Goal: Information Seeking & Learning: Learn about a topic

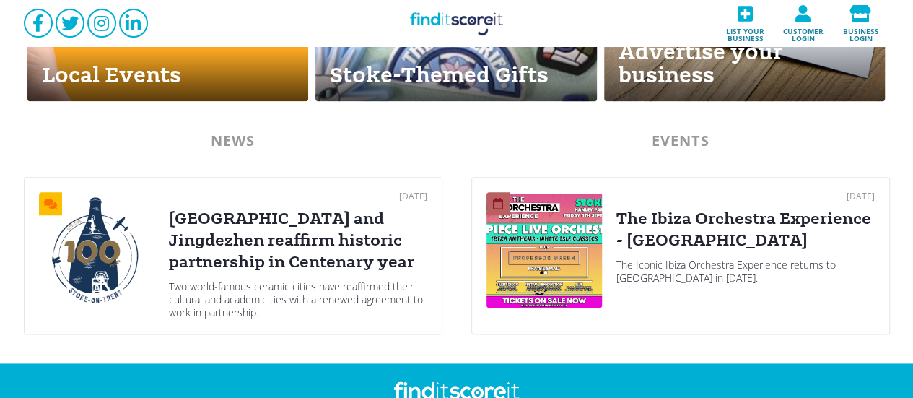
scroll to position [780, 0]
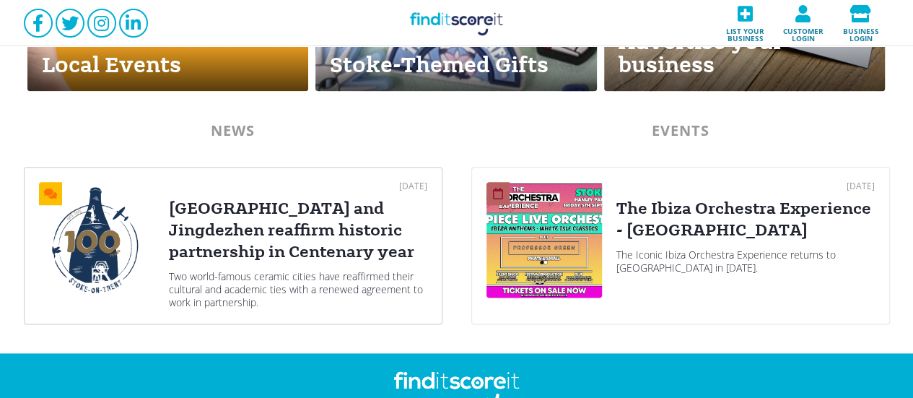
click at [255, 221] on div "[GEOGRAPHIC_DATA] and Jingdezhen reaffirm historic partnership in Centenary year" at bounding box center [298, 230] width 258 height 65
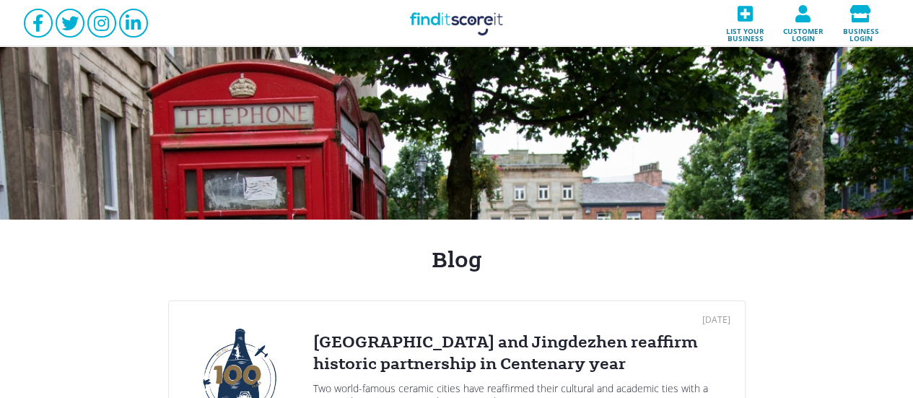
drag, startPoint x: 912, startPoint y: 64, endPoint x: 915, endPoint y: 103, distance: 39.8
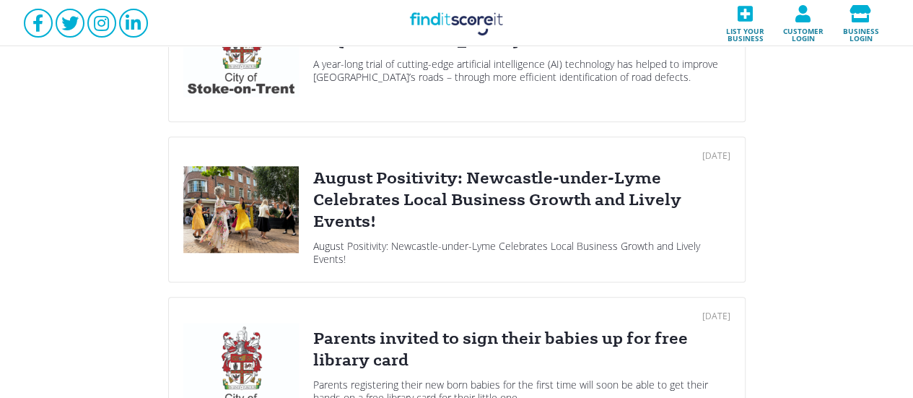
scroll to position [650, 0]
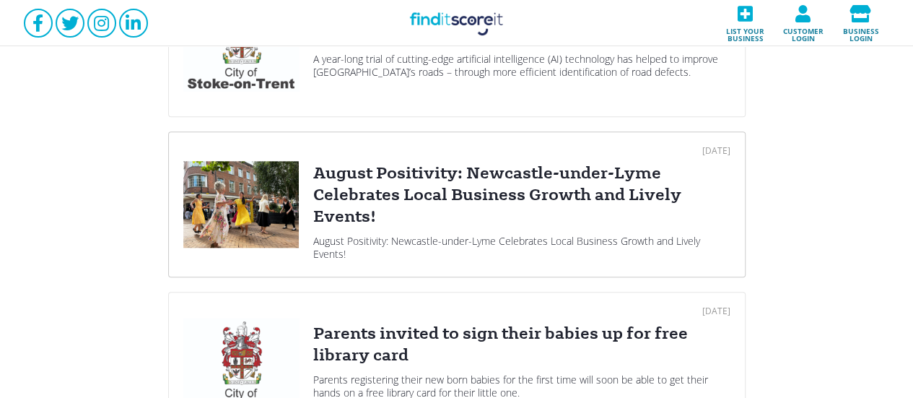
click at [465, 191] on div "August Positivity: Newcastle-under-Lyme Celebrates Local Business Growth and Li…" at bounding box center [521, 194] width 417 height 65
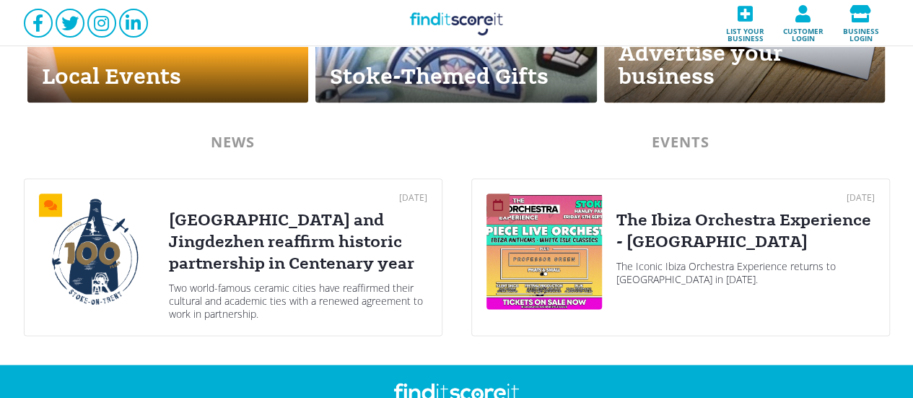
scroll to position [764, 0]
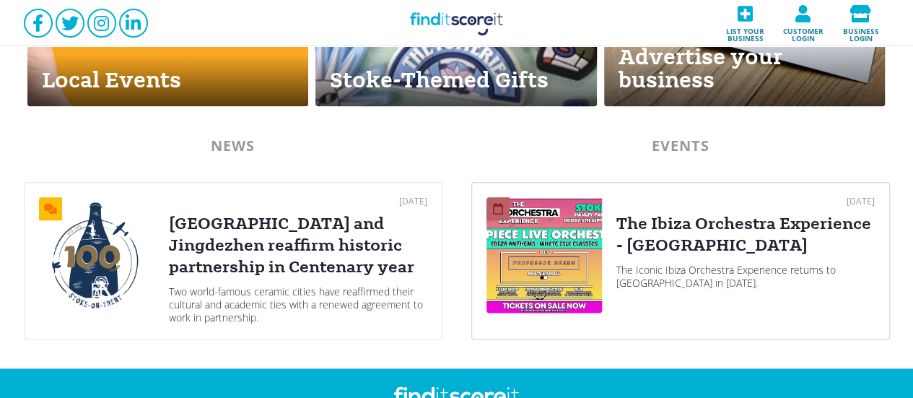
click at [683, 201] on div "[DATE]" at bounding box center [745, 201] width 258 height 9
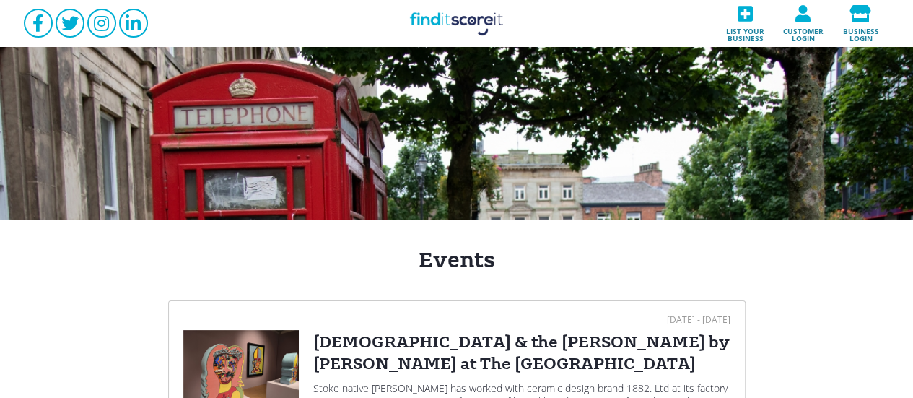
click at [383, 356] on div "[DEMOGRAPHIC_DATA] & the [PERSON_NAME] by [PERSON_NAME] at The [GEOGRAPHIC_DATA]" at bounding box center [521, 352] width 417 height 43
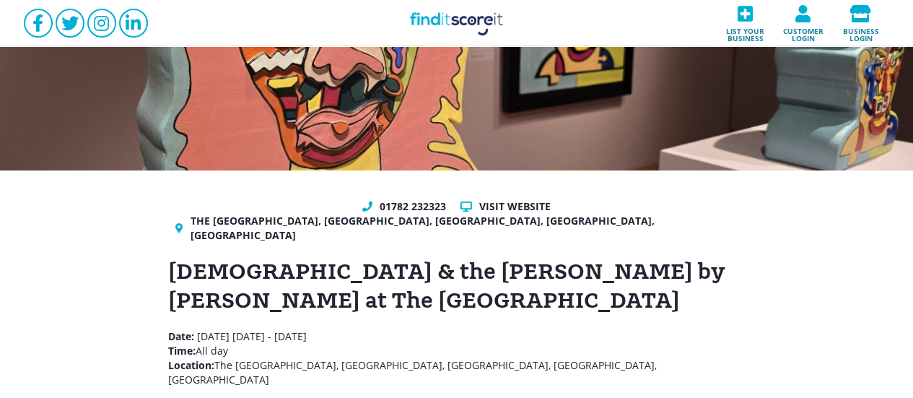
scroll to position [53, 0]
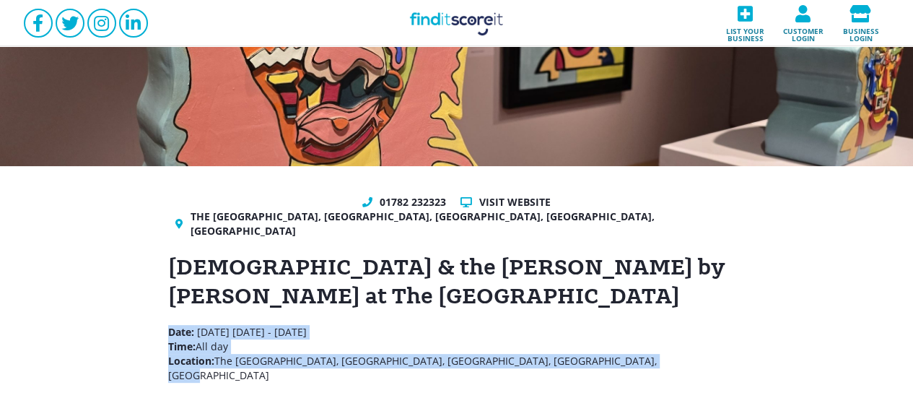
drag, startPoint x: 633, startPoint y: 344, endPoint x: 165, endPoint y: 321, distance: 469.0
click at [165, 321] on div "01782 232323 Visit website The Potteries Museum & Art Gallery, Bethesda Street,…" at bounding box center [456, 375] width 913 height 419
copy p "Date: Thursday 12th June 2025 - Sunday 7th December 2025 Time: All day Location…"
click at [458, 12] on link "Find it Score it" at bounding box center [457, 23] width 144 height 46
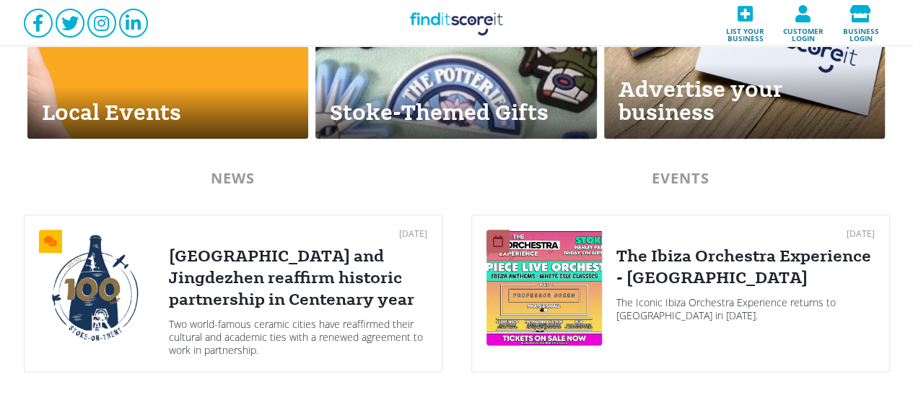
scroll to position [739, 0]
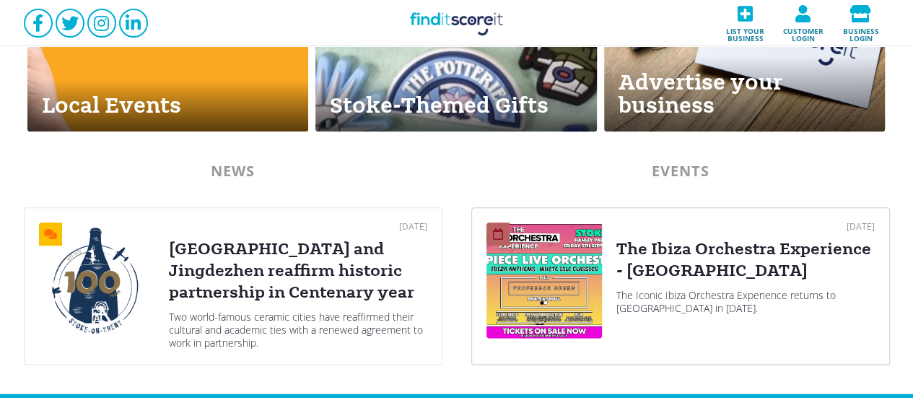
click at [772, 253] on div "The Ibiza Orchestra Experience - [GEOGRAPHIC_DATA]" at bounding box center [745, 259] width 258 height 43
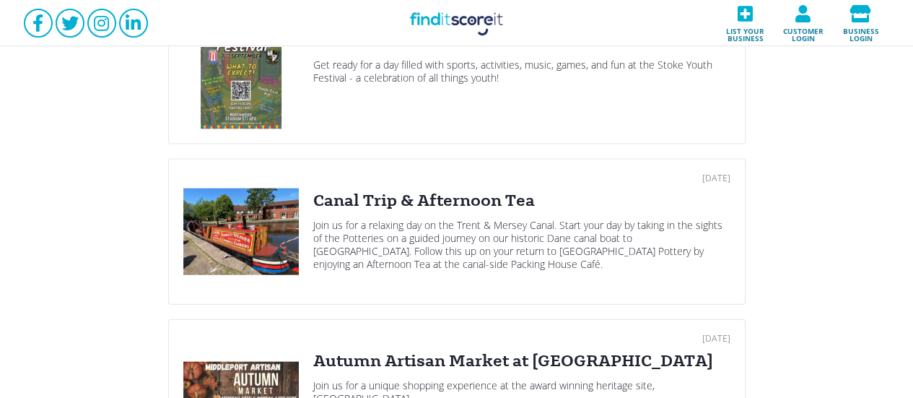
scroll to position [1747, 0]
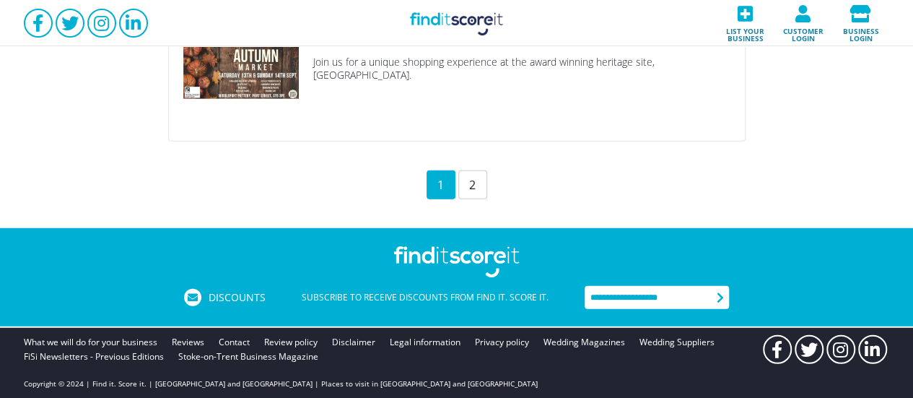
click at [484, 187] on div "2" at bounding box center [472, 184] width 29 height 29
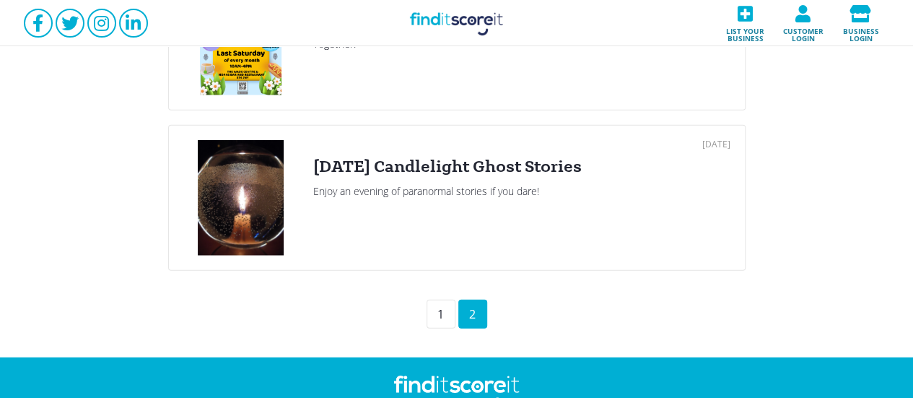
scroll to position [1623, 0]
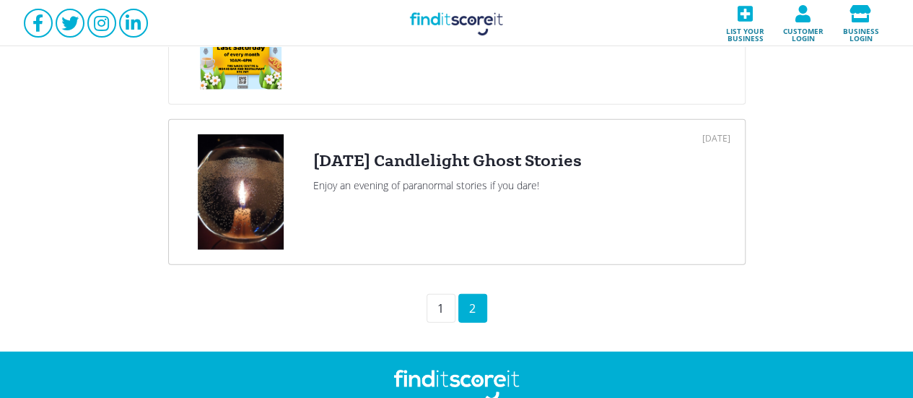
click at [455, 173] on div "01 Nov 2025 Halloween Candlelight Ghost Stories Enjoy an evening of paranormal …" at bounding box center [521, 191] width 417 height 115
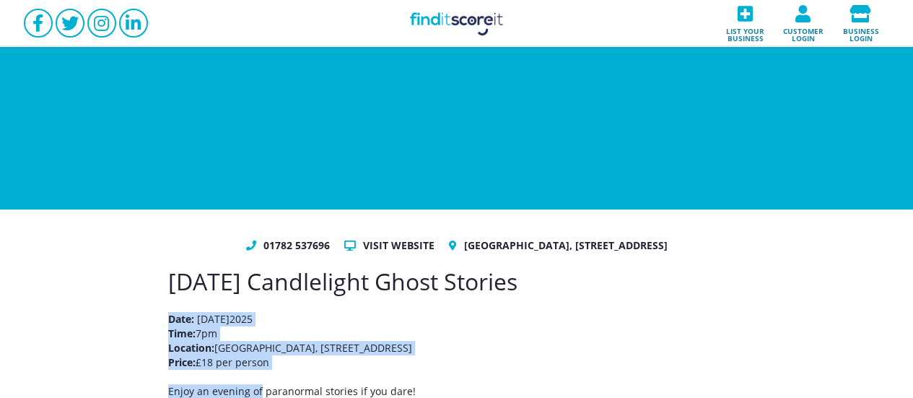
scroll to position [15, 0]
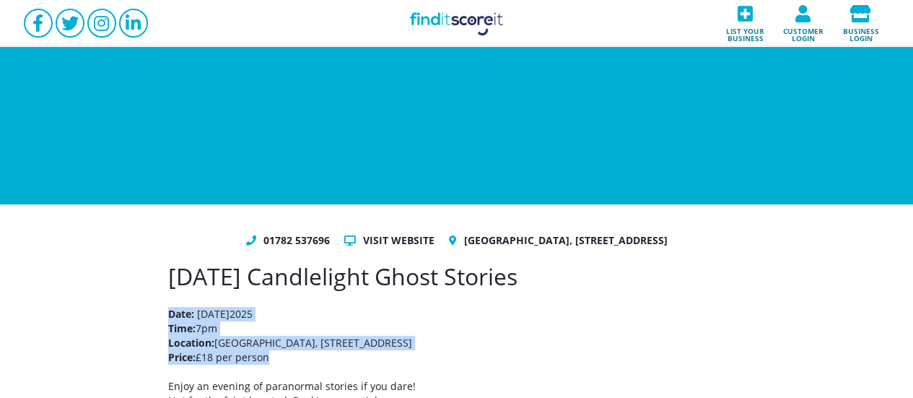
drag, startPoint x: 160, startPoint y: 342, endPoint x: 287, endPoint y: 372, distance: 130.4
click at [287, 372] on div "01782 537696 Visit website Ford Green Hall, 211 Ford Green Road, Stoke-on-Trent…" at bounding box center [456, 342] width 913 height 276
copy p "Date: Friday 31st October 2025 Time: 7pm Location: Ford Green Hall, 211 Ford Gr…"
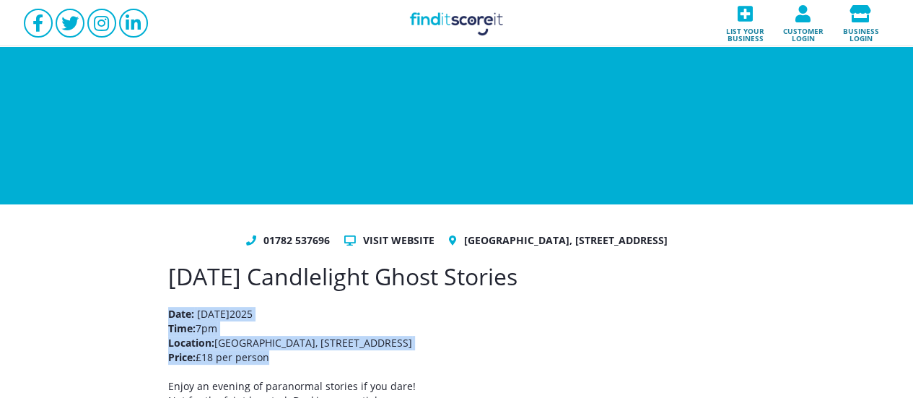
copy p "Date: Friday 31st October 2025 Time: 7pm Location: Ford Green Hall, 211 Ford Gr…"
